Goal: Task Accomplishment & Management: Use online tool/utility

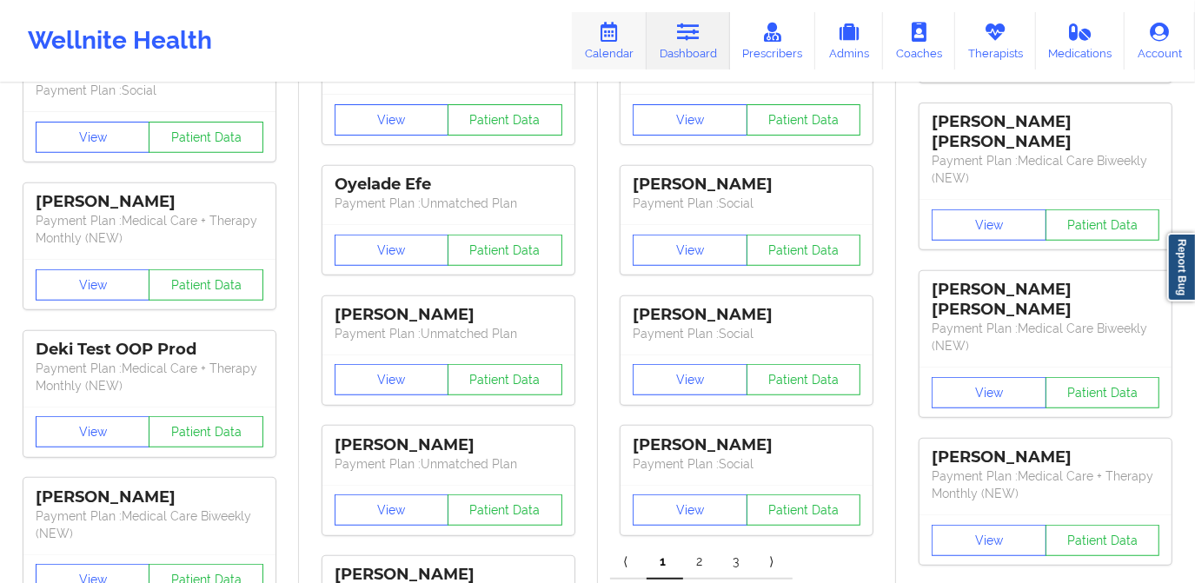
scroll to position [395, 0]
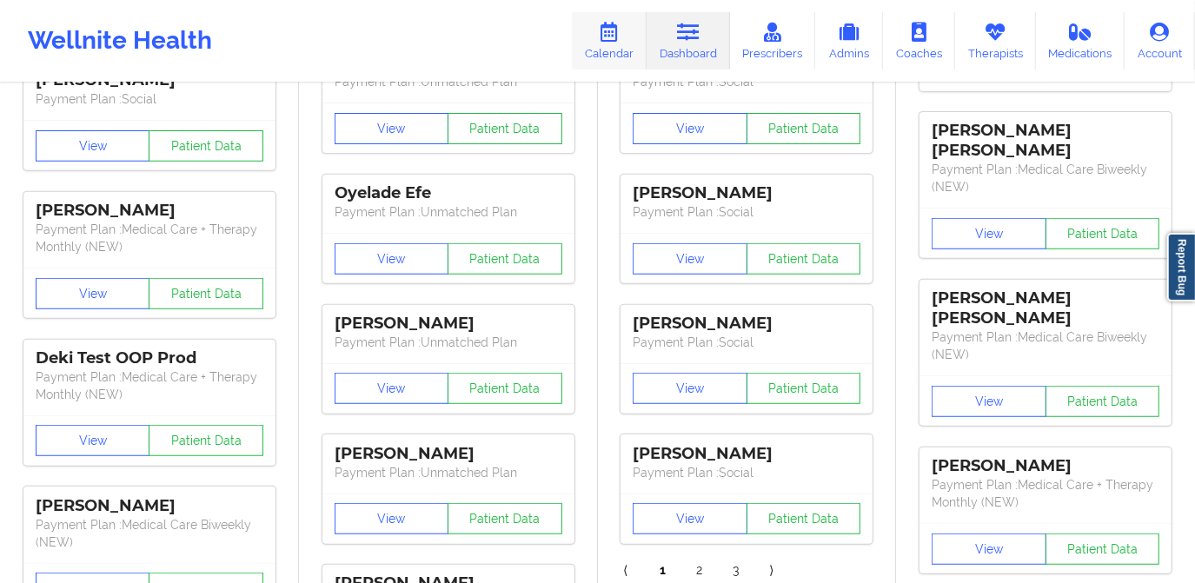
click at [619, 43] on link "Calendar" at bounding box center [609, 40] width 75 height 57
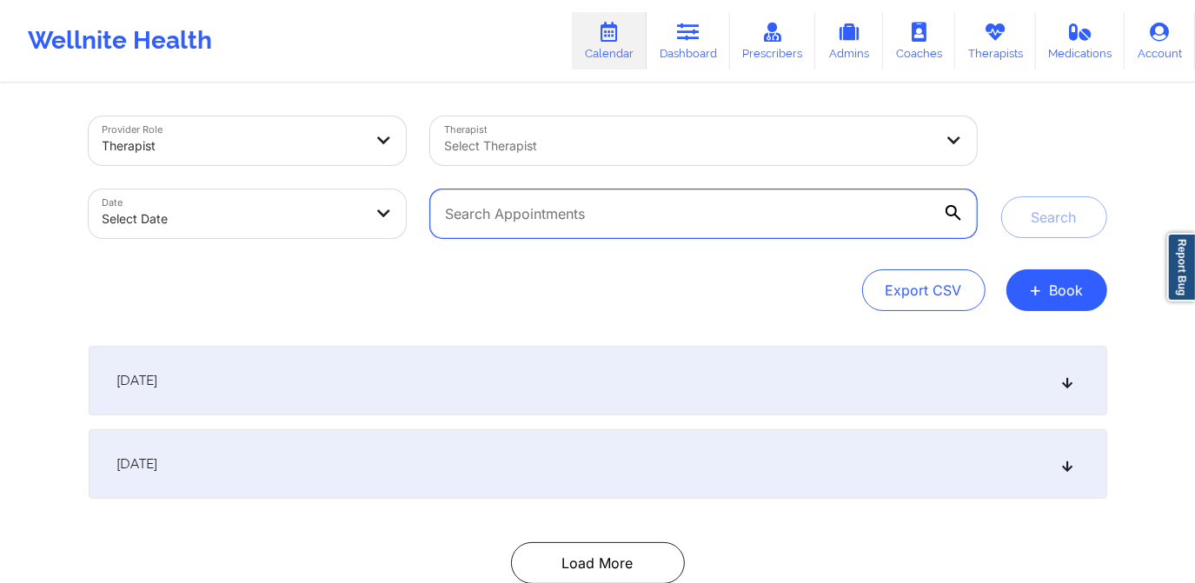
click at [600, 215] on input "text" at bounding box center [703, 214] width 546 height 49
paste input "[PERSON_NAME]"
type input "[PERSON_NAME]"
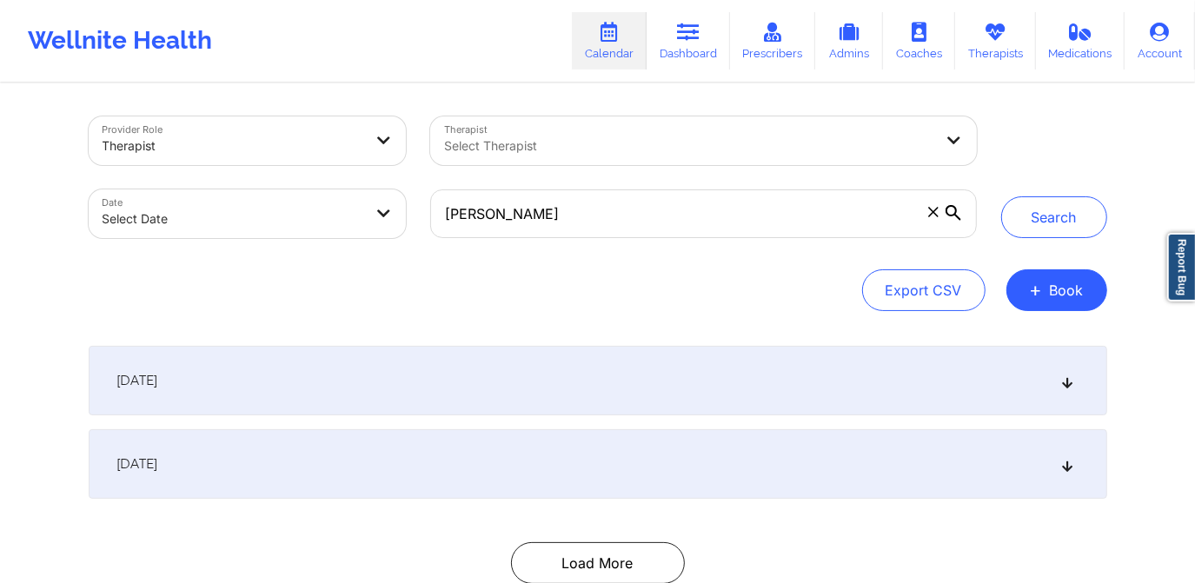
click at [280, 215] on body "Wellnite Health Calendar Dashboard Prescribers Admins Coaches Therapists Medica…" at bounding box center [597, 291] width 1195 height 583
select select "2025-8"
select select "2025-9"
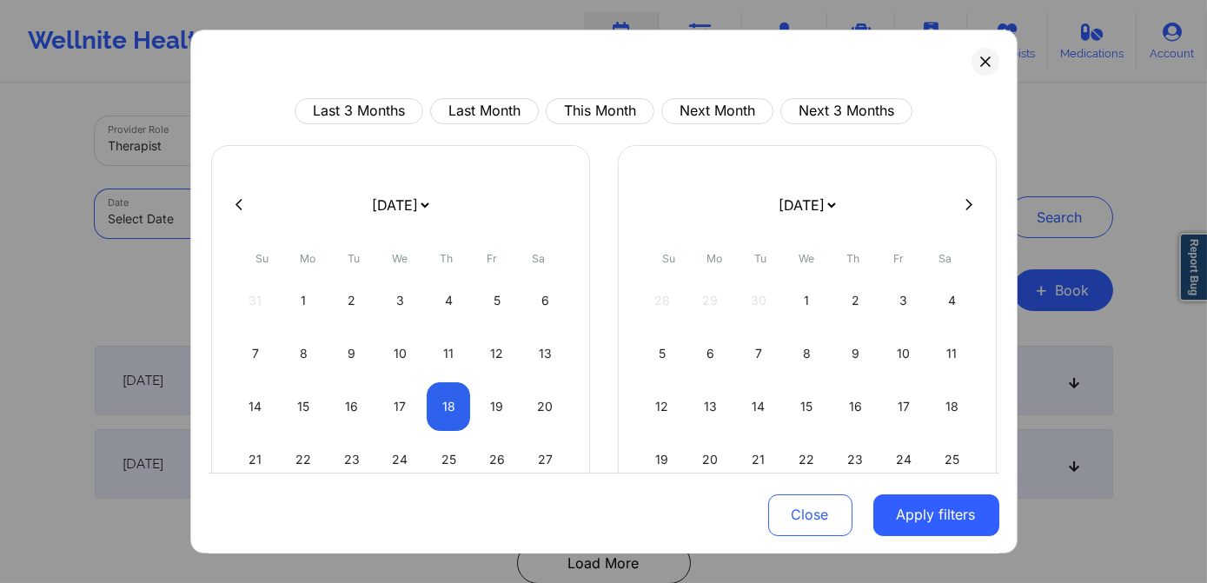
click at [233, 210] on button at bounding box center [238, 204] width 17 height 15
select select "2025-7"
select select "2025-8"
click at [236, 212] on div at bounding box center [604, 205] width 791 height 26
click at [347, 449] on div "19" at bounding box center [352, 460] width 44 height 49
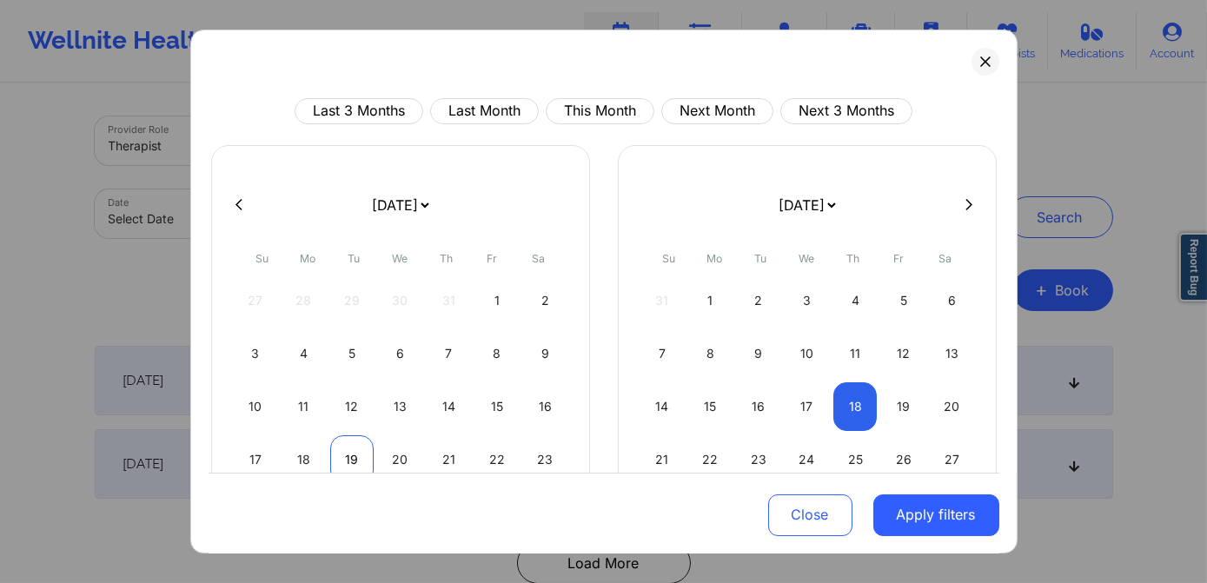
select select "2025-7"
select select "2025-8"
click at [350, 461] on div "19" at bounding box center [352, 460] width 44 height 49
select select "2025-7"
select select "2025-8"
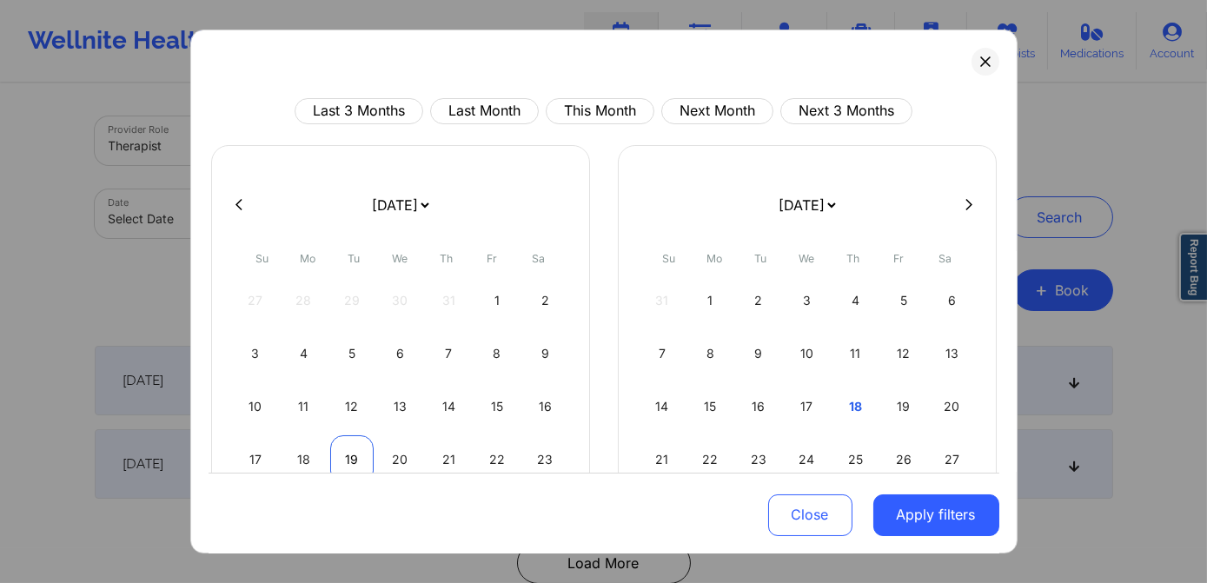
click at [355, 457] on div "19" at bounding box center [352, 460] width 44 height 49
select select "2025-7"
select select "2025-8"
select select "2025-7"
select select "2025-8"
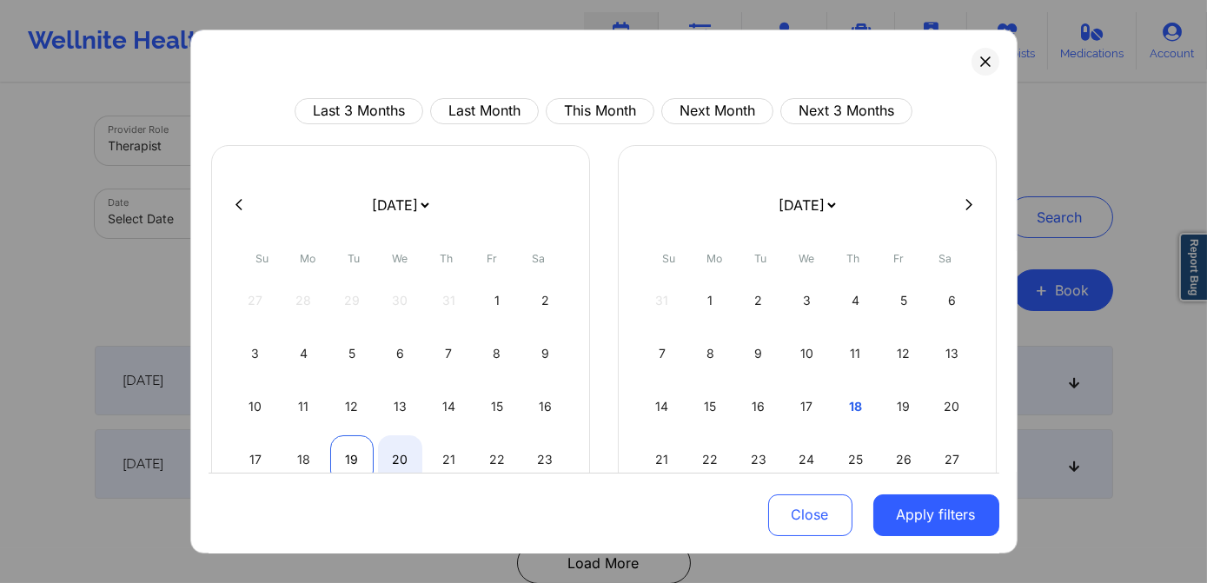
select select "2025-7"
select select "2025-8"
click at [342, 453] on div "19" at bounding box center [352, 460] width 44 height 49
select select "2025-7"
select select "2025-8"
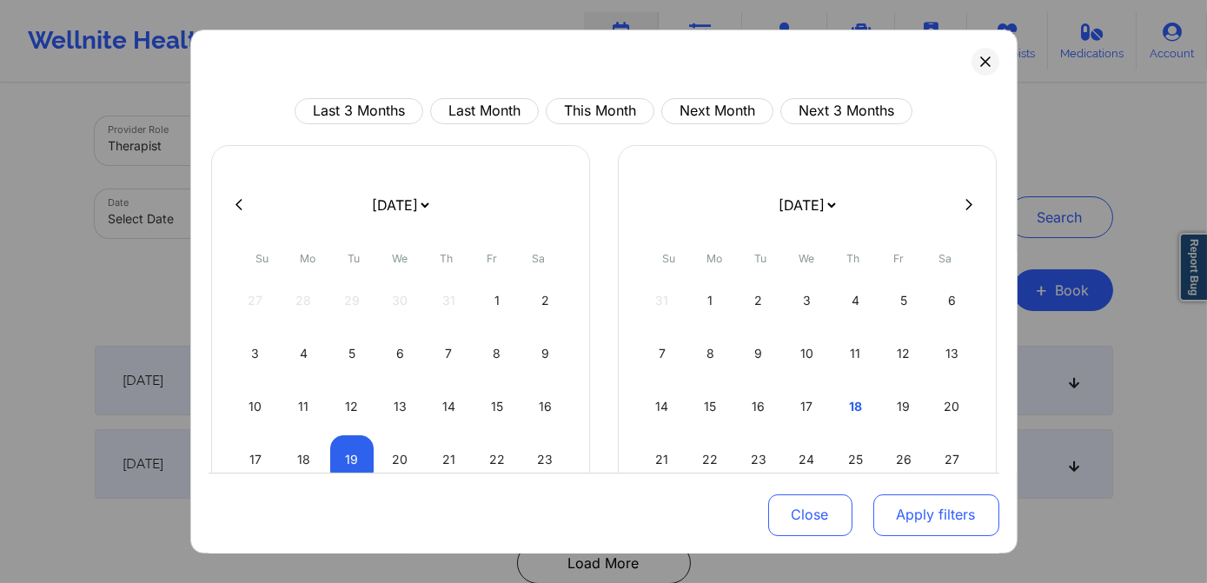
click at [928, 513] on button "Apply filters" at bounding box center [937, 515] width 126 height 42
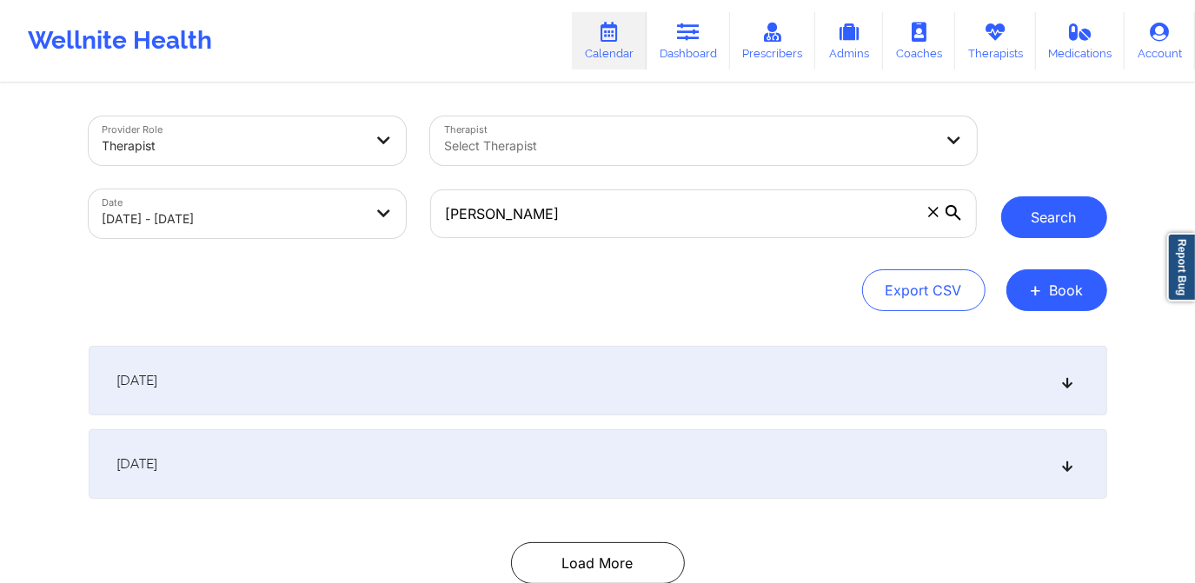
click at [1044, 209] on button "Search" at bounding box center [1054, 217] width 106 height 42
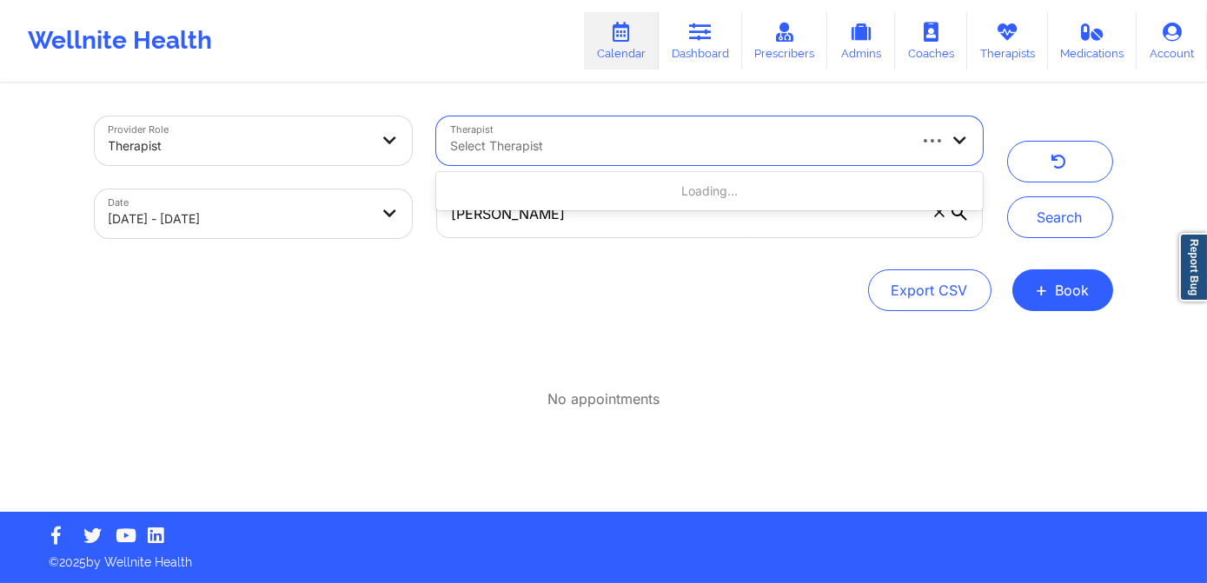
click at [489, 135] on div "Select Therapist" at bounding box center [671, 140] width 470 height 49
click at [506, 144] on div at bounding box center [677, 146] width 455 height 21
click at [530, 143] on div at bounding box center [677, 146] width 455 height 21
type input "[PERSON_NAME]"
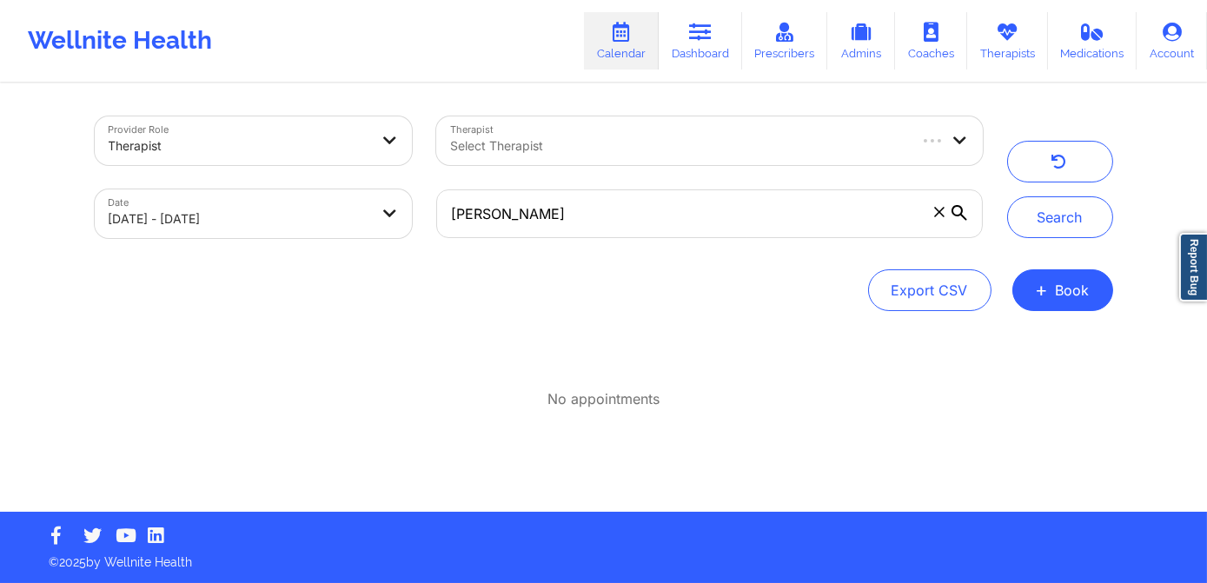
click at [517, 296] on div "Export CSV + Book" at bounding box center [604, 290] width 1019 height 42
click at [633, 50] on link "Calendar" at bounding box center [621, 40] width 75 height 57
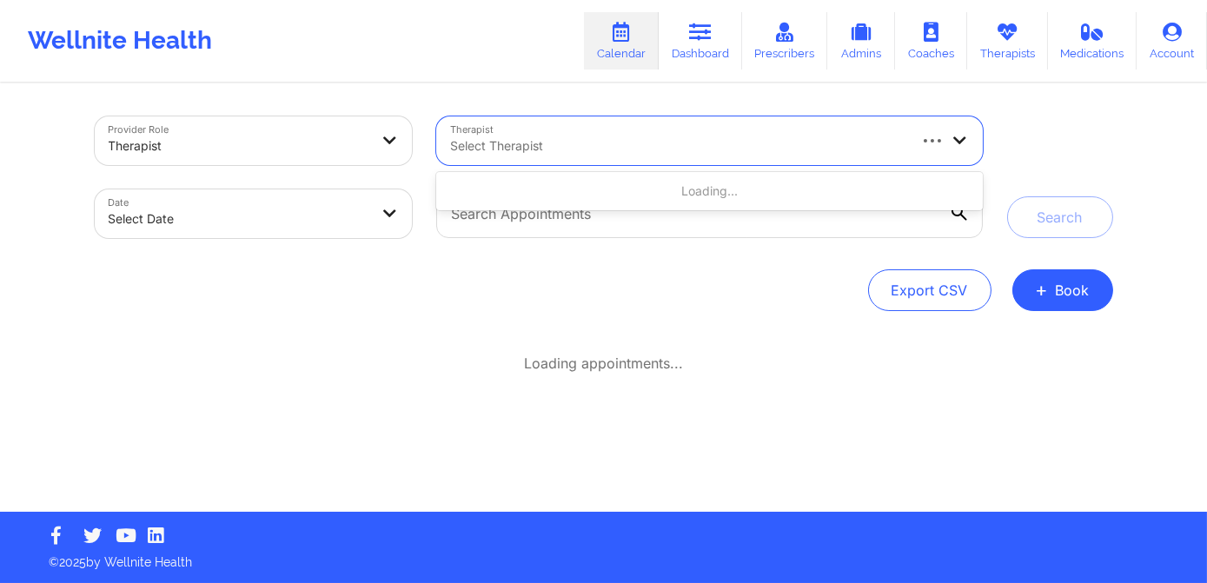
click at [515, 144] on div at bounding box center [677, 146] width 455 height 21
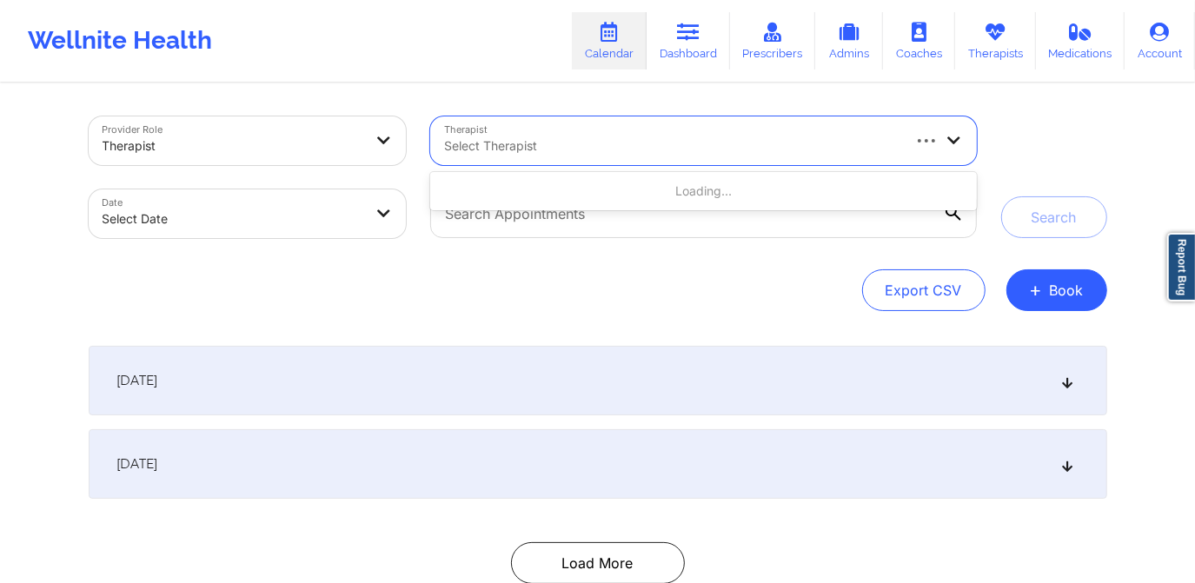
click at [635, 147] on div at bounding box center [671, 146] width 455 height 21
click at [634, 143] on div at bounding box center [671, 146] width 455 height 21
type input "m"
click at [671, 190] on div "Loading..." at bounding box center [703, 191] width 546 height 31
type input "M"
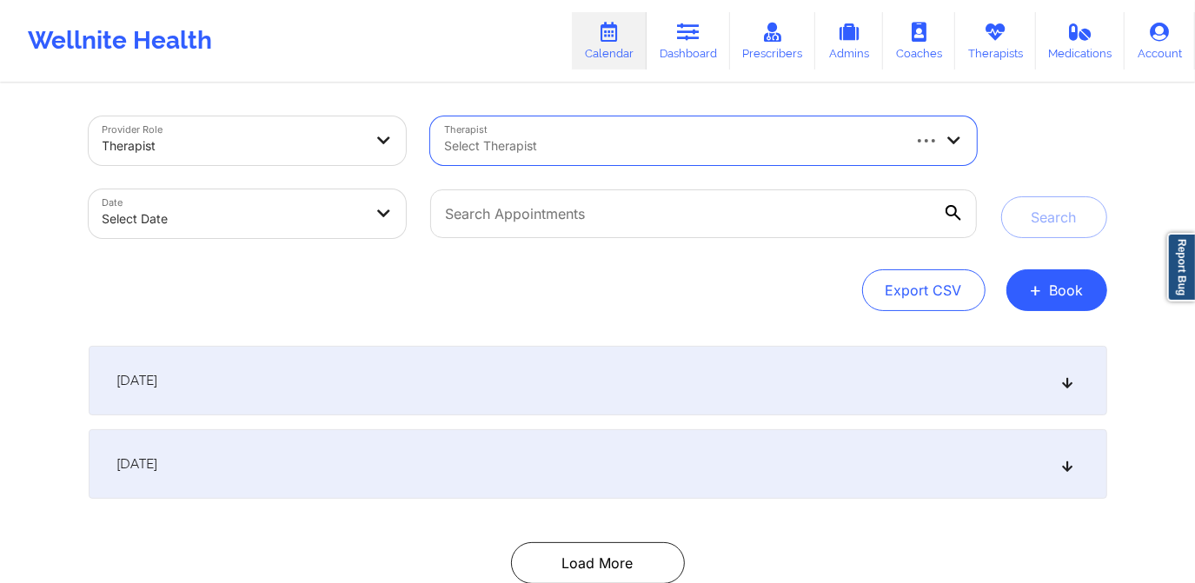
click at [544, 139] on div at bounding box center [671, 146] width 455 height 21
click at [494, 261] on div "Provider Role Therapist Therapist Use Up and Down to choose options, press Ente…" at bounding box center [598, 213] width 1019 height 195
click at [593, 157] on div "Select Therapist" at bounding box center [665, 140] width 470 height 49
click at [516, 152] on div at bounding box center [688, 146] width 489 height 21
type input "mon"
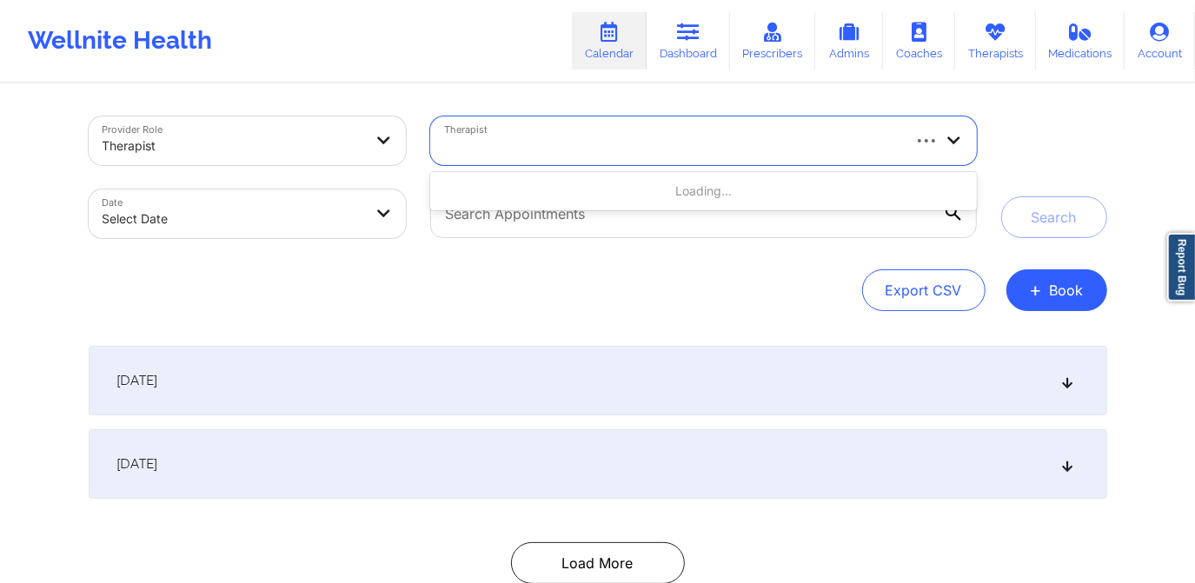
select select "2025-8"
select select "2025-9"
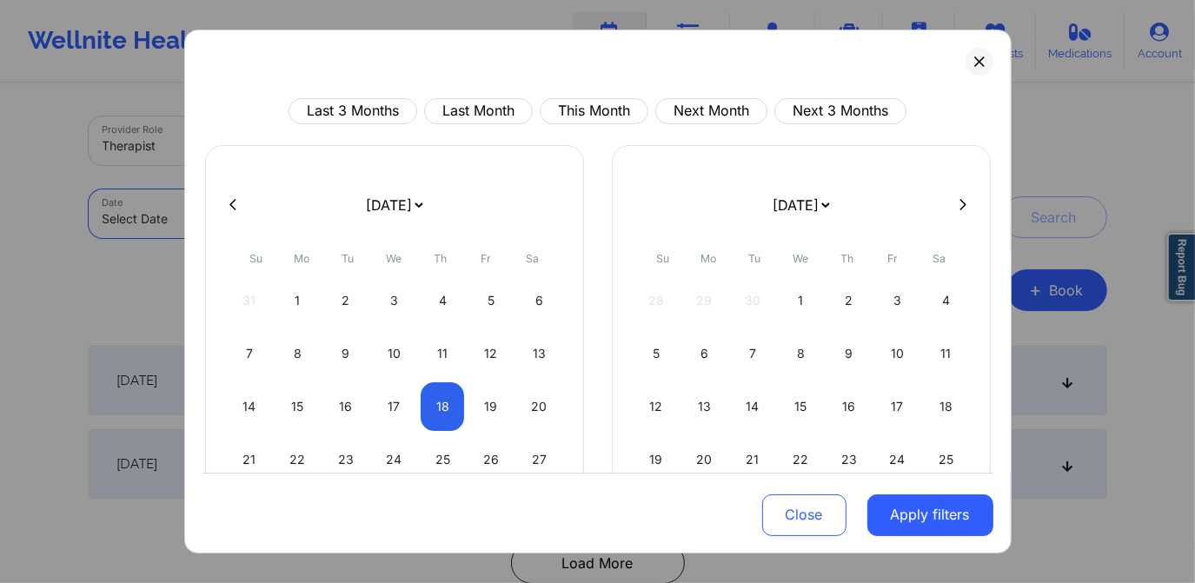
click at [230, 211] on body "Wellnite Health Calendar Dashboard Prescribers Admins Coaches Therapists Medica…" at bounding box center [597, 291] width 1195 height 583
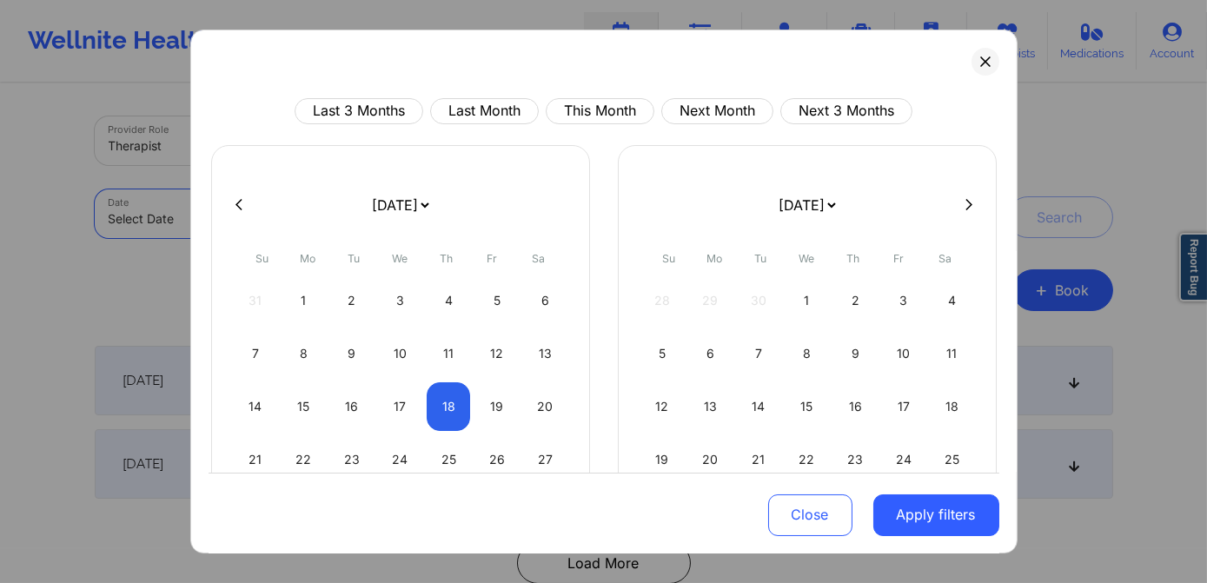
click at [236, 203] on icon at bounding box center [239, 204] width 7 height 13
select select "2025-7"
select select "2025-8"
click at [352, 459] on div "19" at bounding box center [352, 460] width 44 height 49
select select "2025-7"
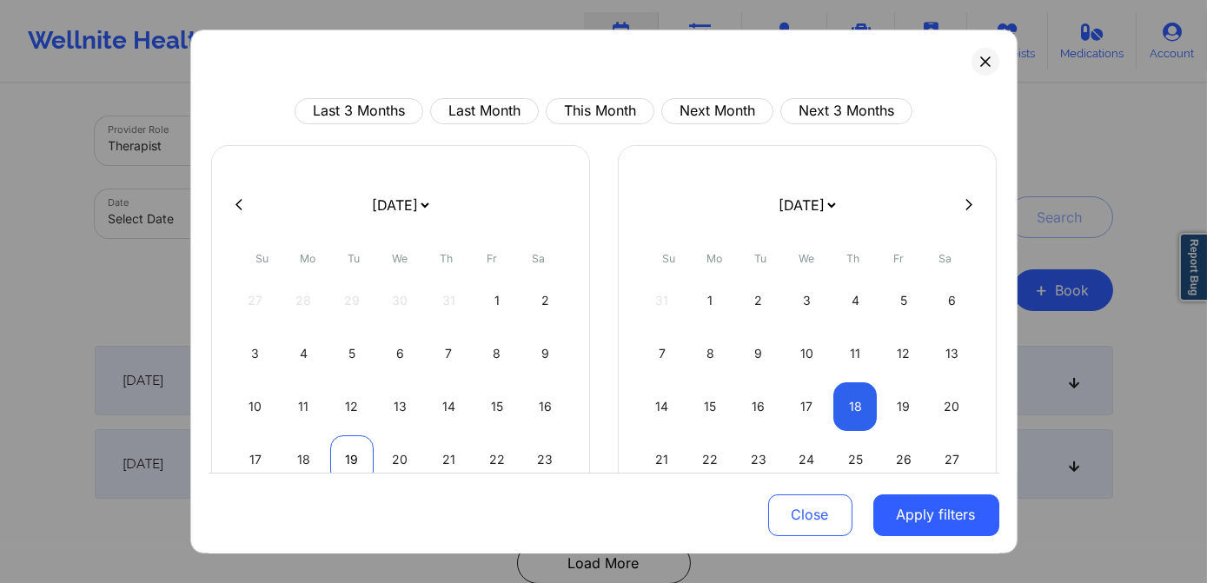
select select "2025-8"
click at [350, 455] on div "19" at bounding box center [352, 460] width 44 height 49
select select "2025-7"
select select "2025-8"
click at [344, 455] on div "19" at bounding box center [352, 460] width 44 height 49
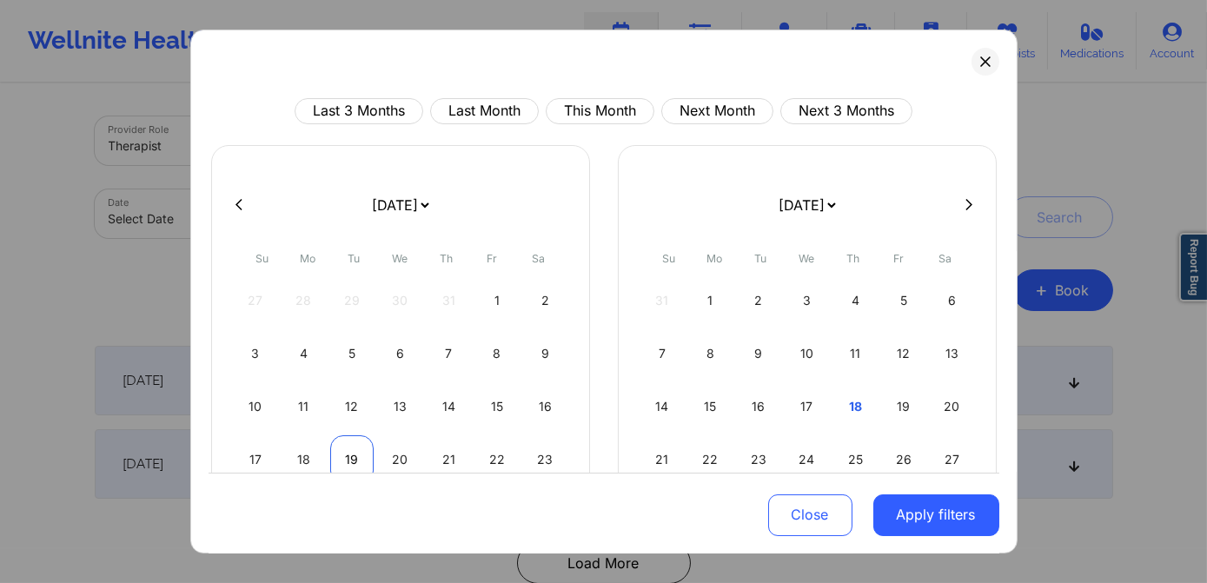
select select "2025-7"
select select "2025-8"
select select "2025-7"
select select "2025-8"
select select "2025-7"
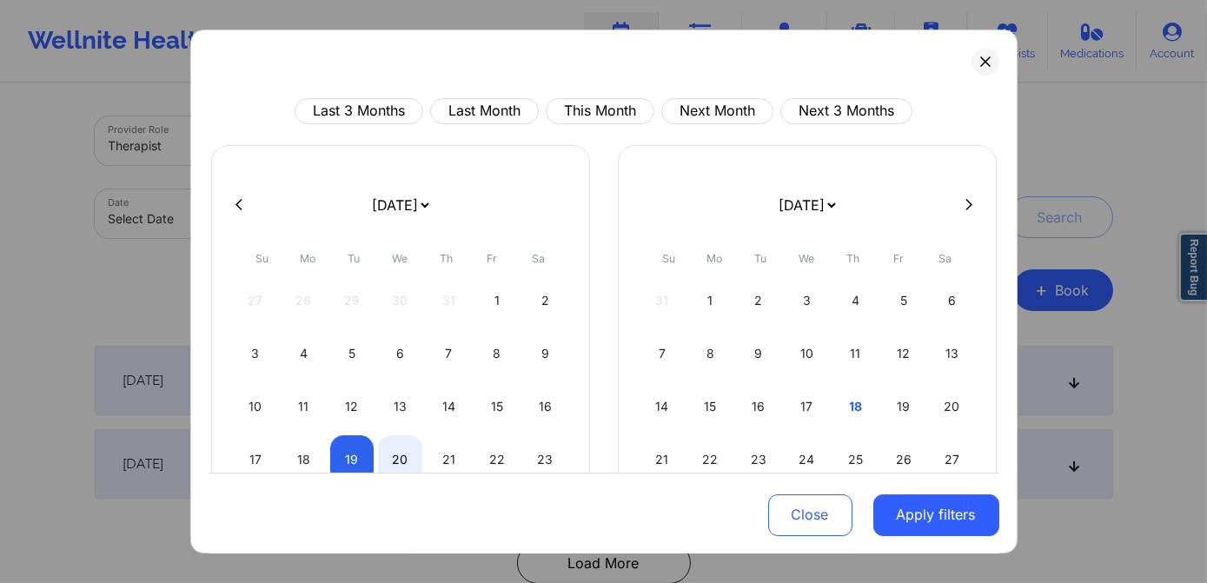
select select "2025-8"
select select "2025-7"
select select "2025-8"
select select "2025-7"
select select "2025-8"
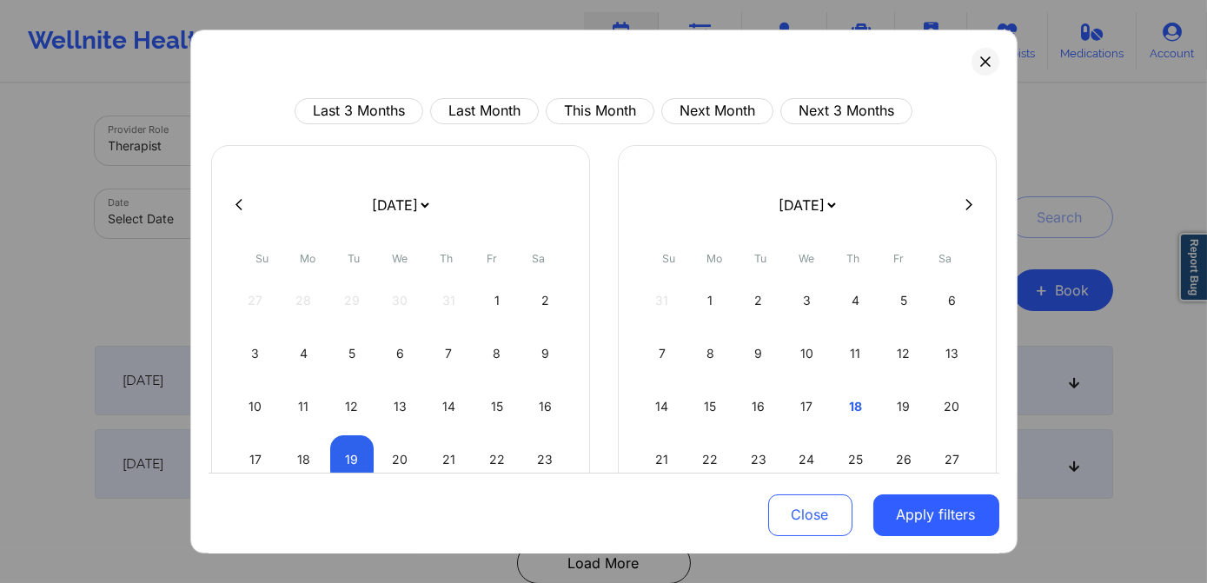
select select "2025-7"
select select "2025-8"
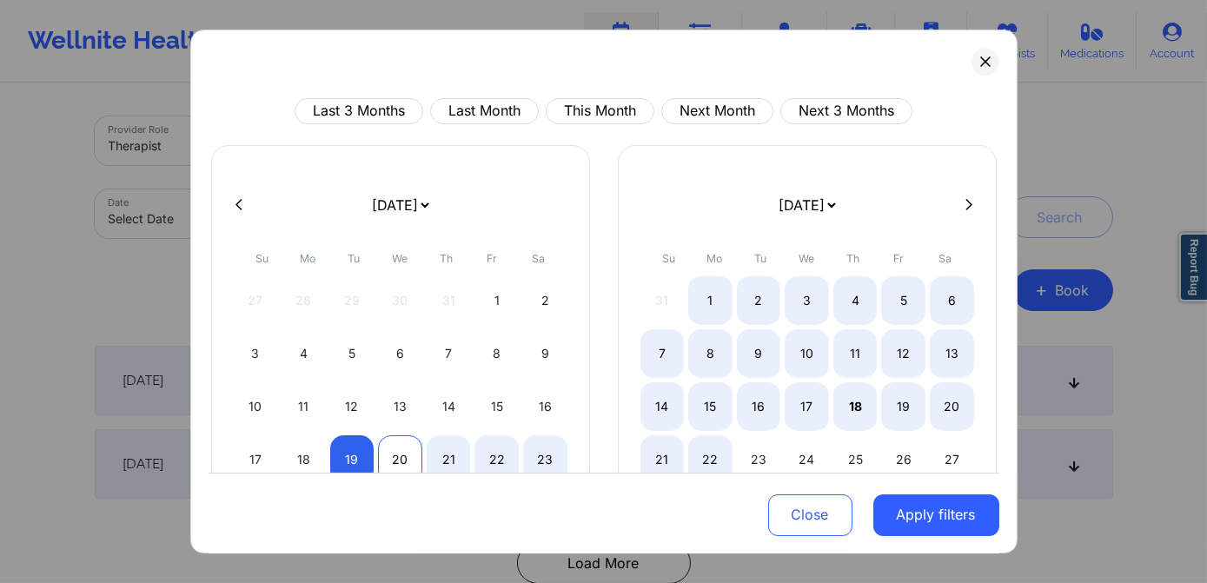
select select "2025-7"
select select "2025-8"
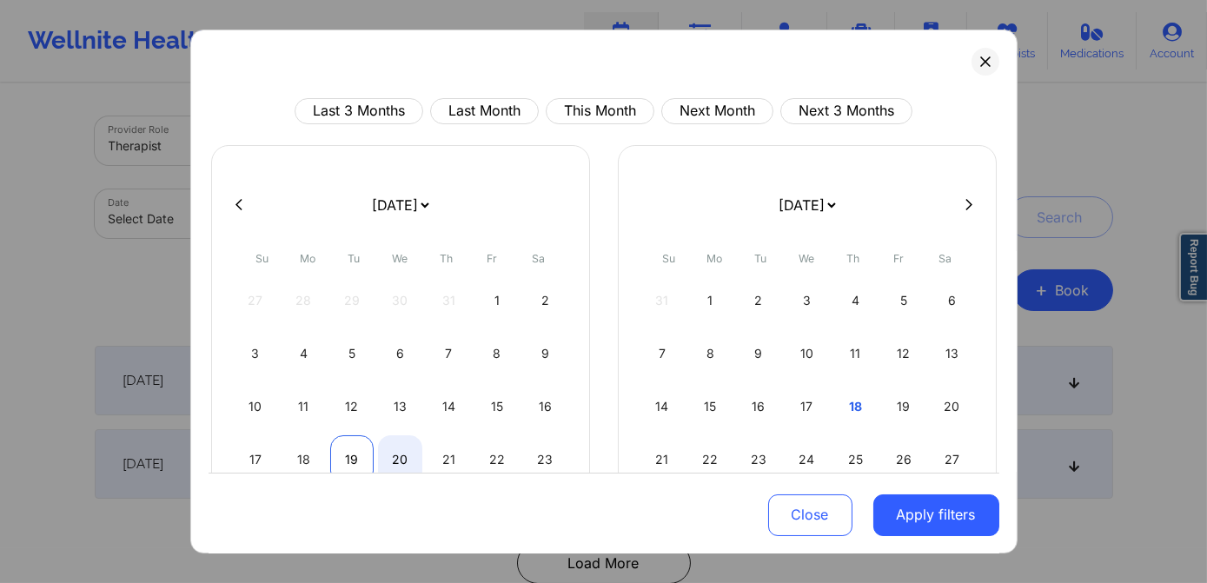
select select "2025-7"
select select "2025-8"
click at [355, 456] on div "19" at bounding box center [352, 460] width 44 height 49
select select "2025-7"
select select "2025-8"
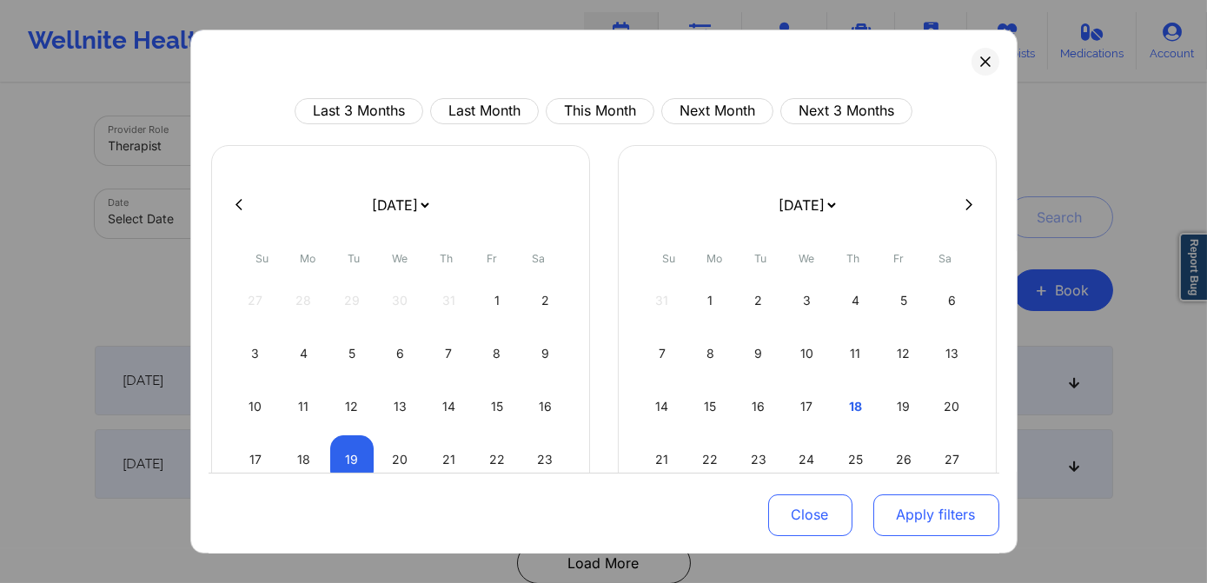
click at [908, 511] on button "Apply filters" at bounding box center [937, 515] width 126 height 42
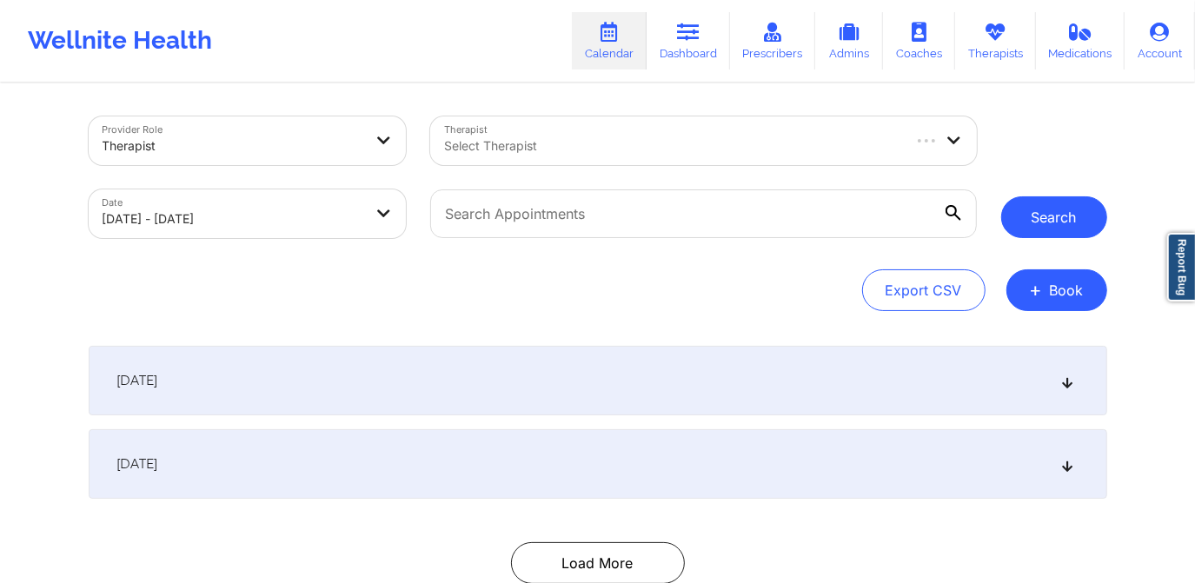
click at [1045, 211] on button "Search" at bounding box center [1054, 217] width 106 height 42
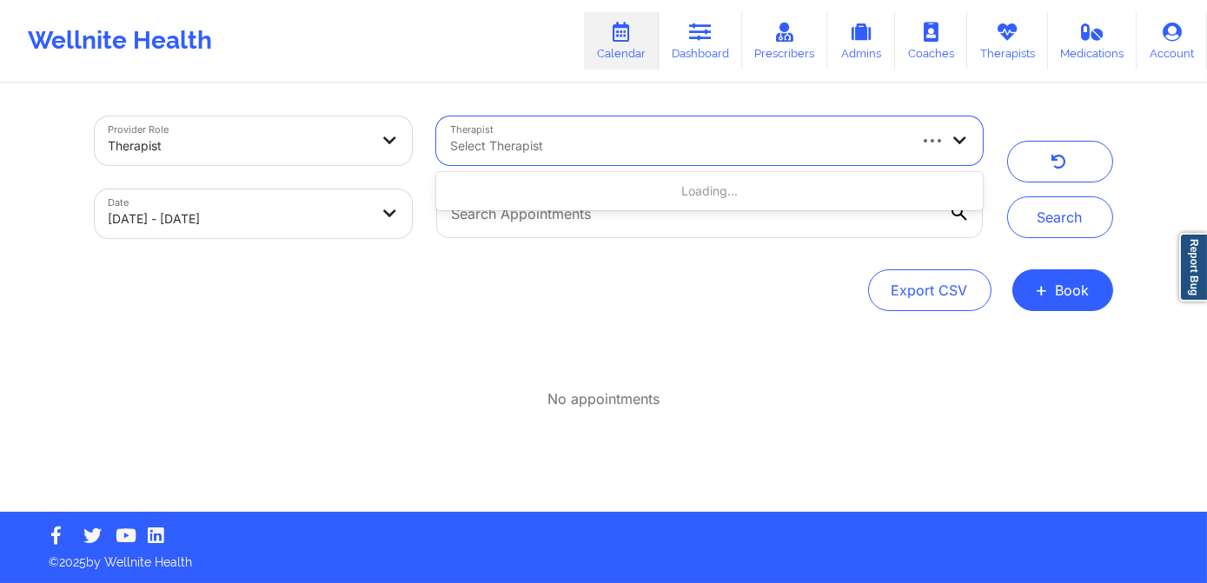
click at [735, 150] on div at bounding box center [677, 146] width 455 height 21
click at [744, 148] on div at bounding box center [677, 146] width 455 height 21
click at [763, 147] on div at bounding box center [677, 146] width 455 height 21
select select "2025-7"
select select "2025-8"
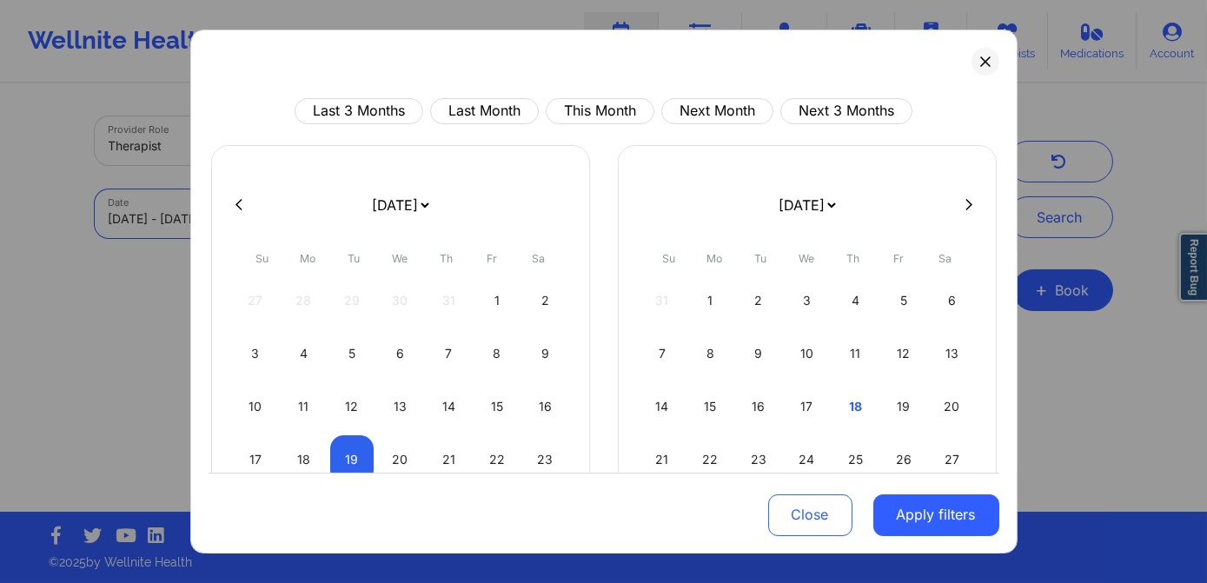
click at [353, 213] on body "Wellnite Health Calendar Dashboard Prescribers Admins Coaches Therapists Medica…" at bounding box center [603, 291] width 1207 height 583
click at [843, 408] on div "18" at bounding box center [856, 406] width 44 height 49
select select "2025-8"
select select "2025-9"
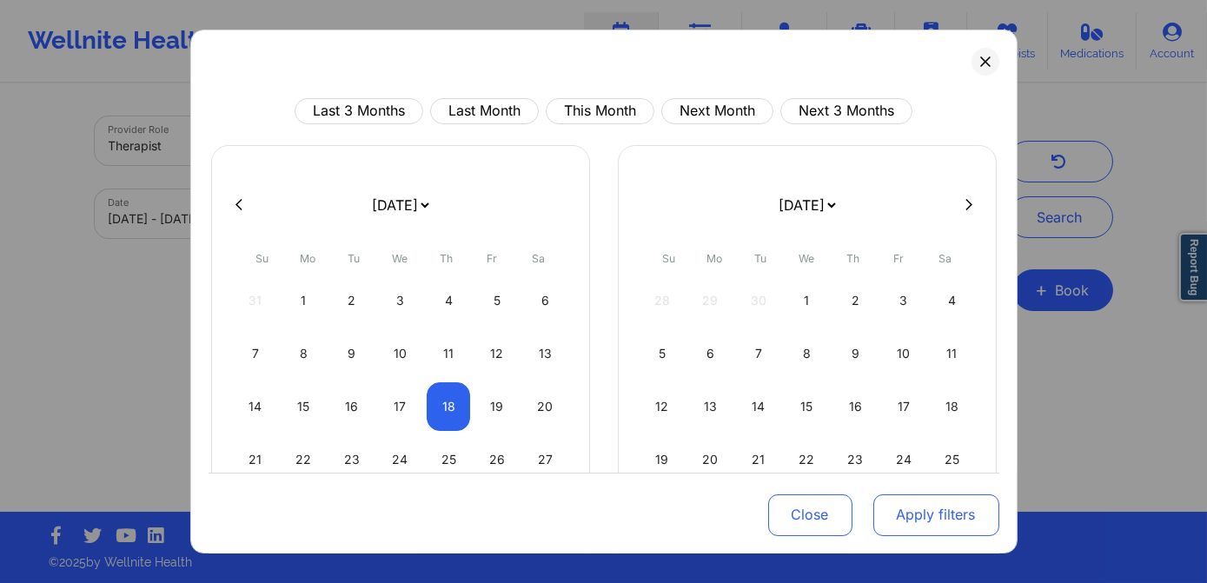
select select "2025-8"
select select "2025-9"
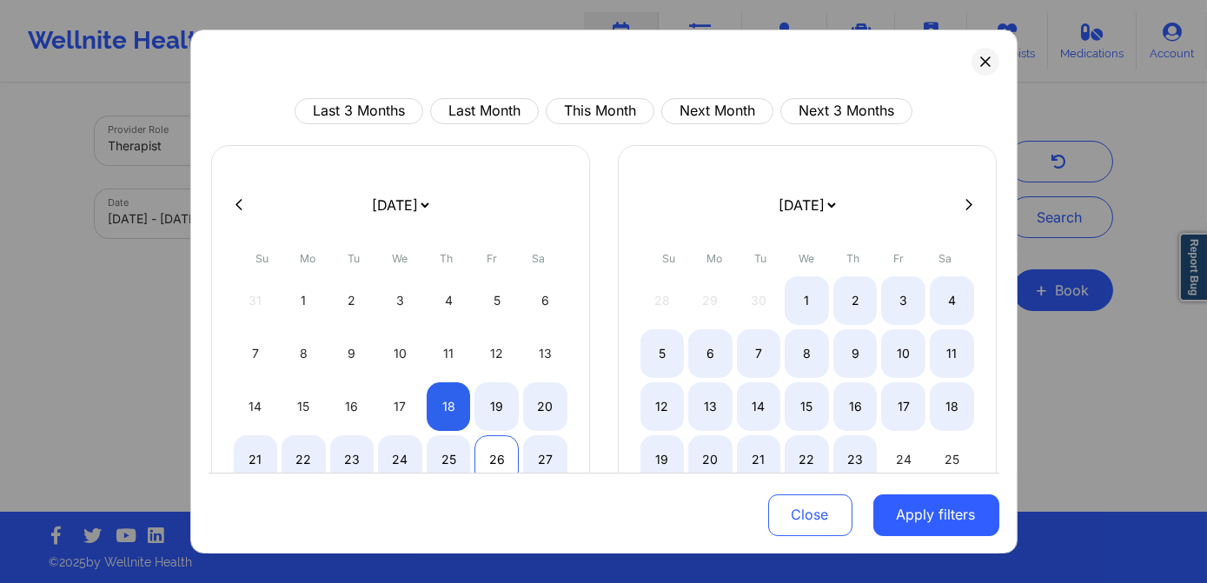
select select "2025-8"
select select "2025-9"
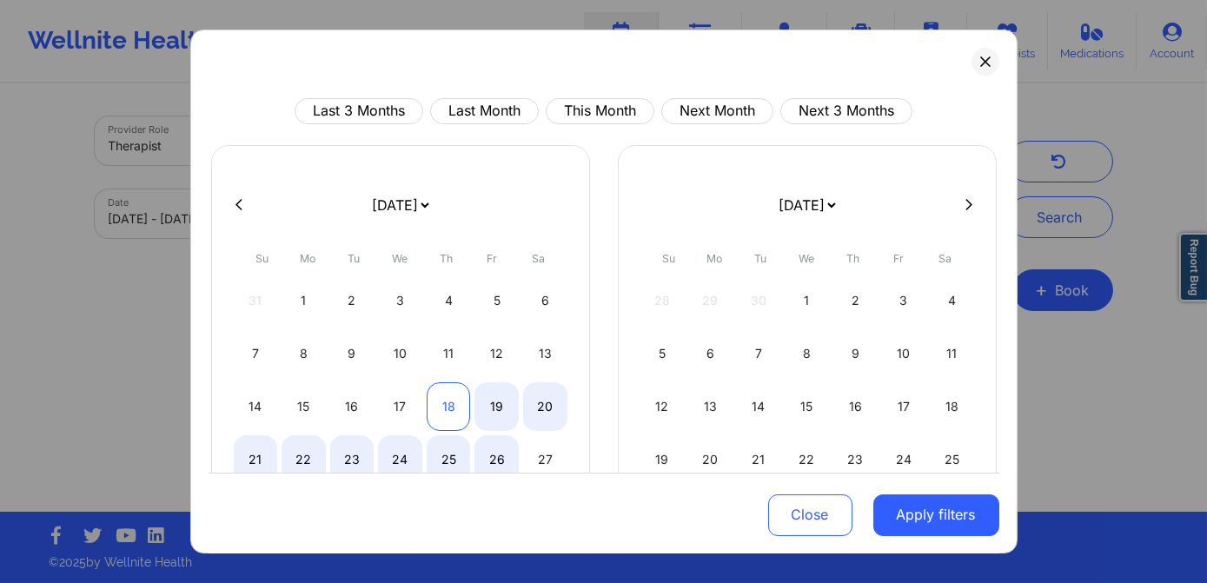
select select "2025-8"
select select "2025-9"
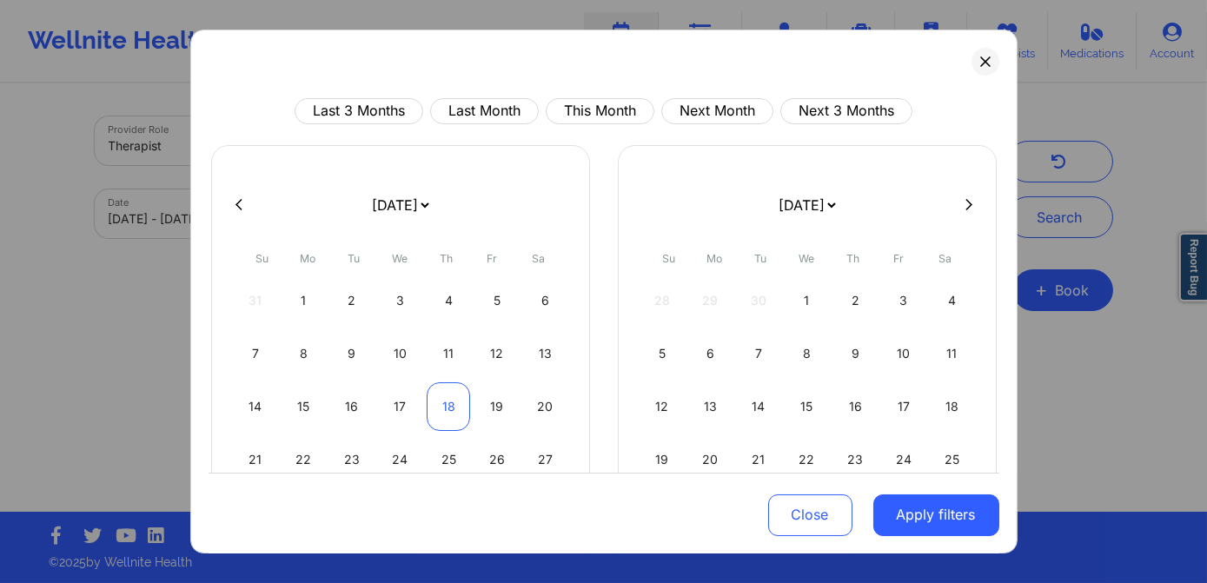
click at [443, 405] on div "18" at bounding box center [449, 406] width 44 height 49
select select "2025-8"
select select "2025-9"
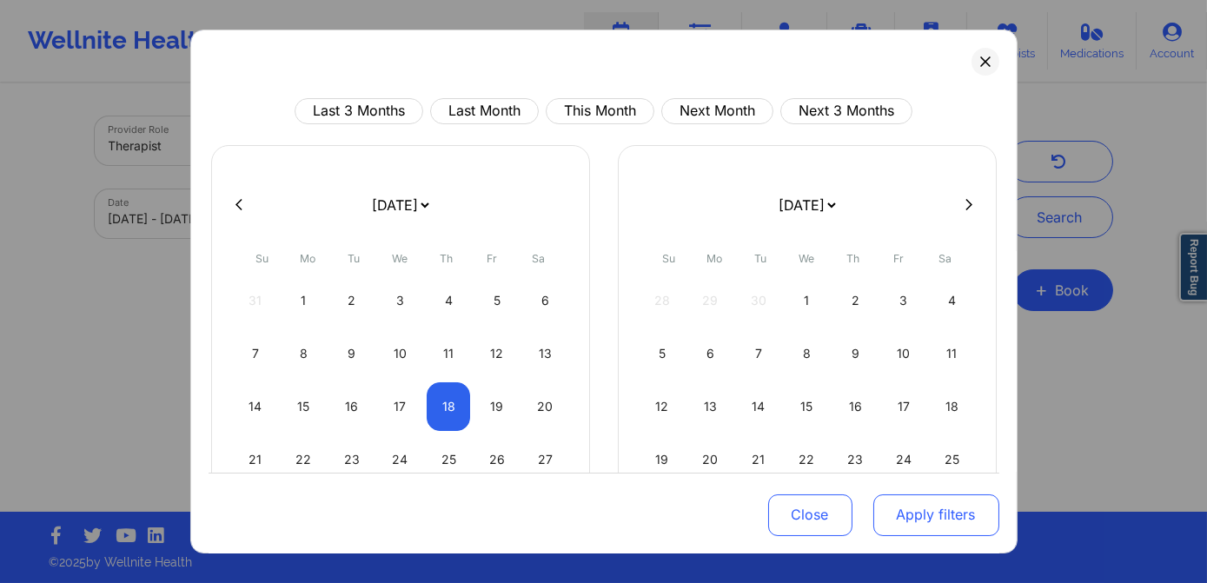
click at [901, 507] on button "Apply filters" at bounding box center [937, 515] width 126 height 42
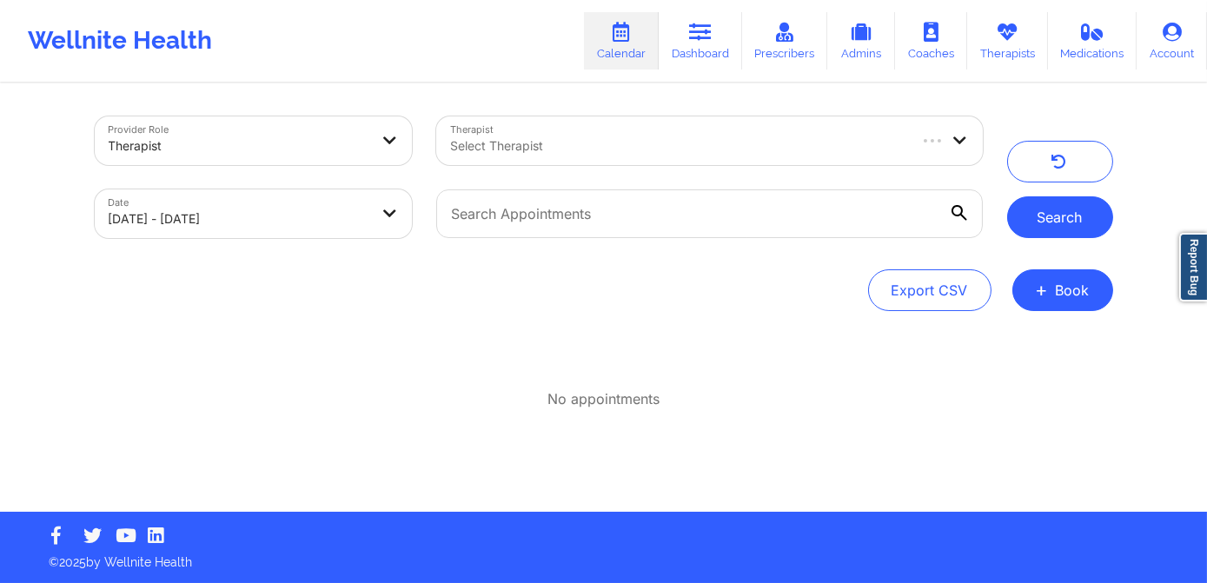
click at [1061, 213] on button "Search" at bounding box center [1061, 217] width 106 height 42
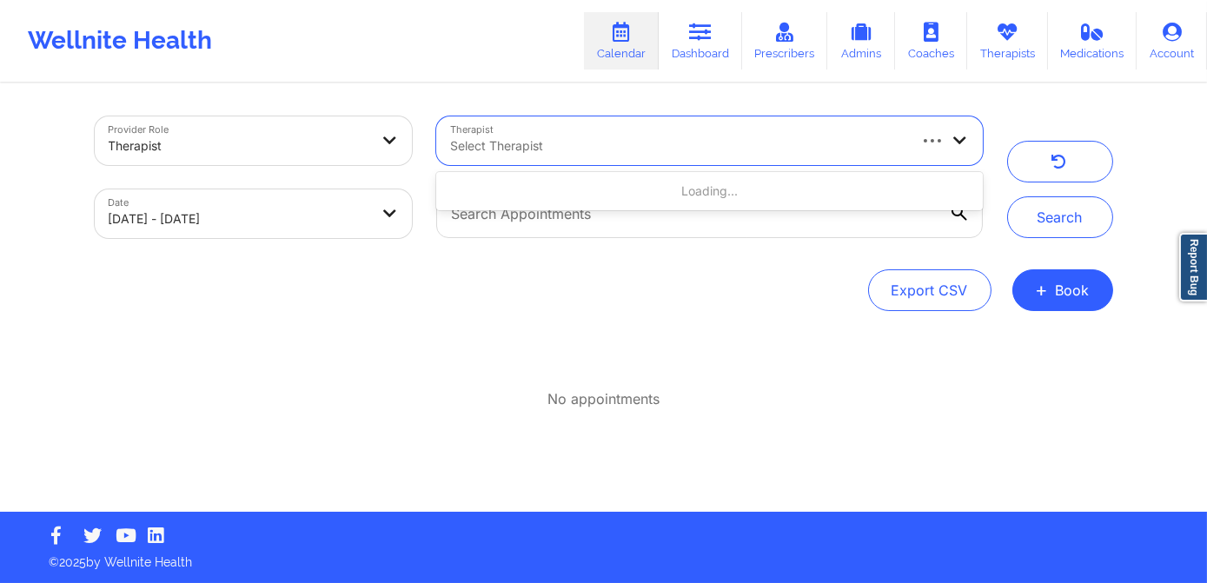
click at [840, 163] on div "Select Therapist" at bounding box center [671, 140] width 470 height 49
